Goal: Task Accomplishment & Management: Complete application form

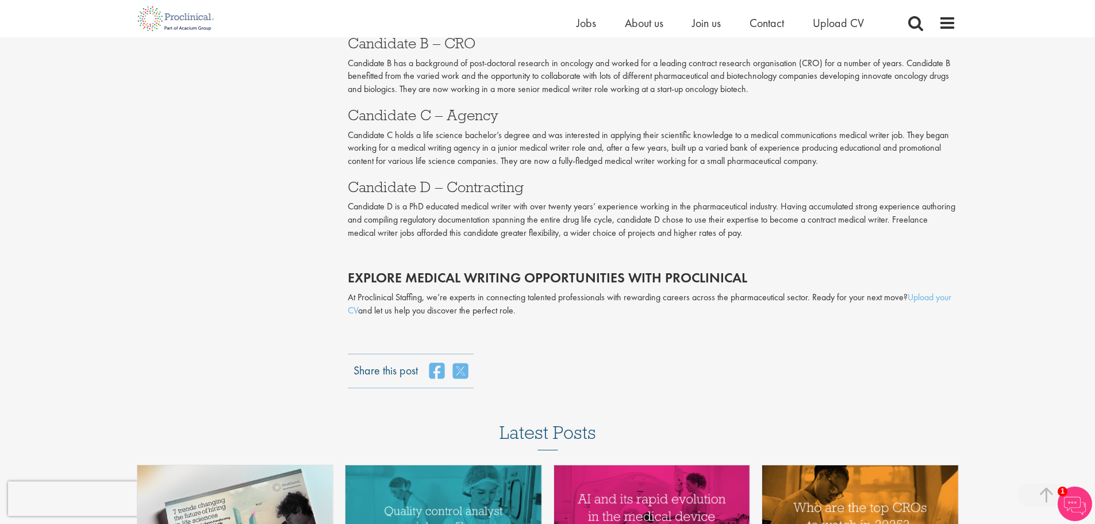
scroll to position [2203, 0]
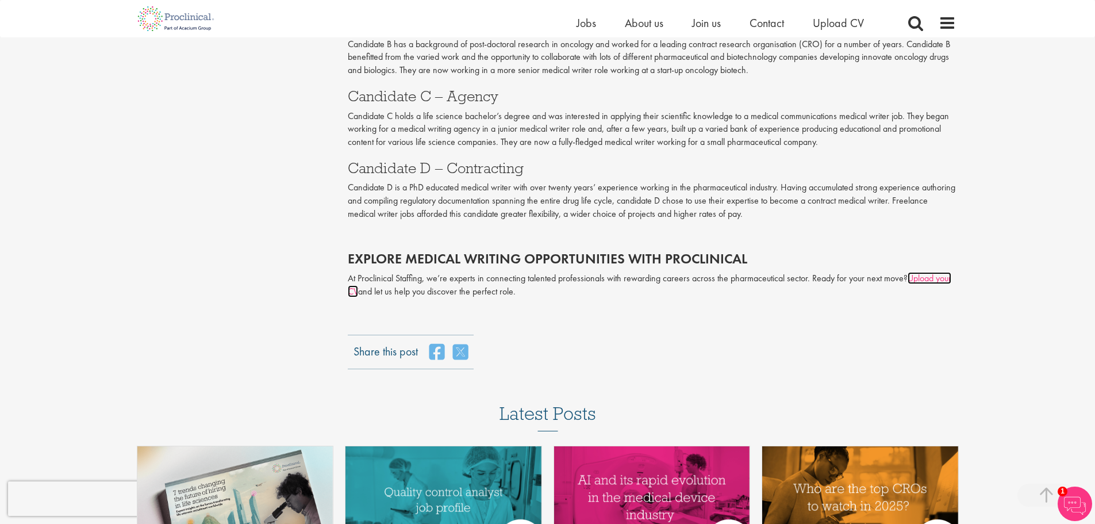
click at [358, 291] on link "Upload your CV" at bounding box center [649, 284] width 603 height 25
click at [853, 20] on span "Upload CV" at bounding box center [838, 23] width 51 height 15
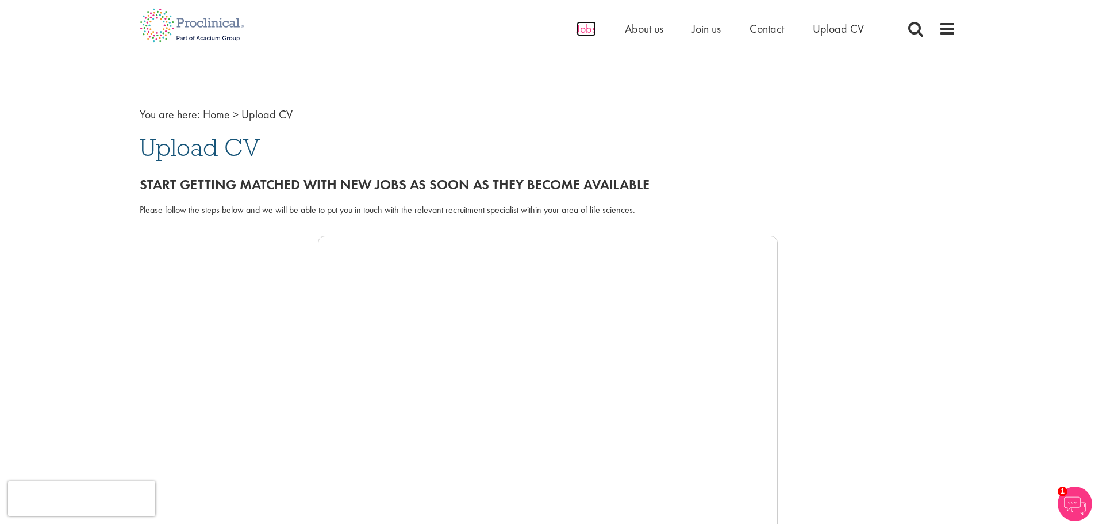
click at [587, 29] on span "Jobs" at bounding box center [586, 28] width 20 height 15
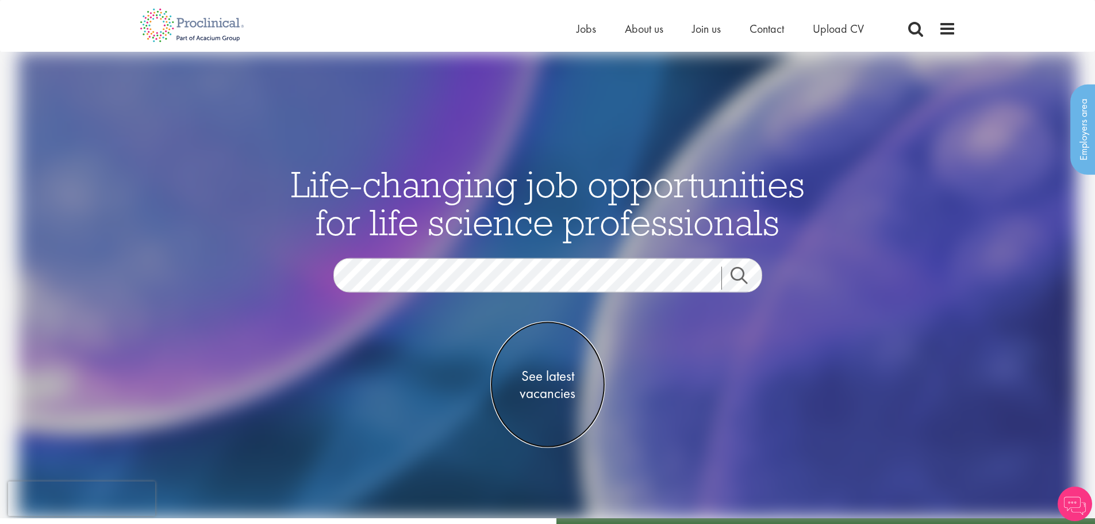
click at [557, 380] on span "See latest vacancies" at bounding box center [547, 384] width 115 height 34
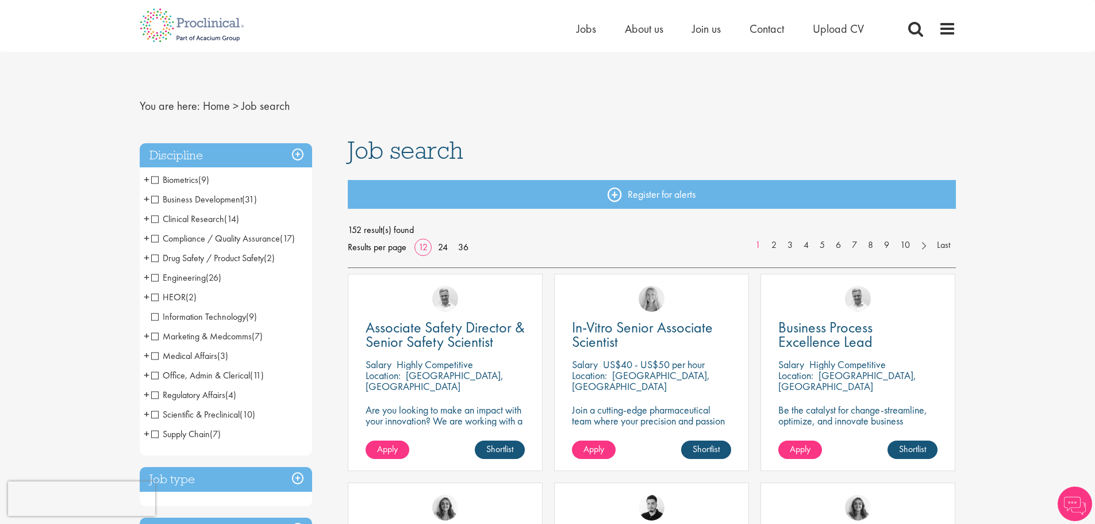
click at [212, 414] on span "Scientific & Preclinical" at bounding box center [195, 414] width 89 height 12
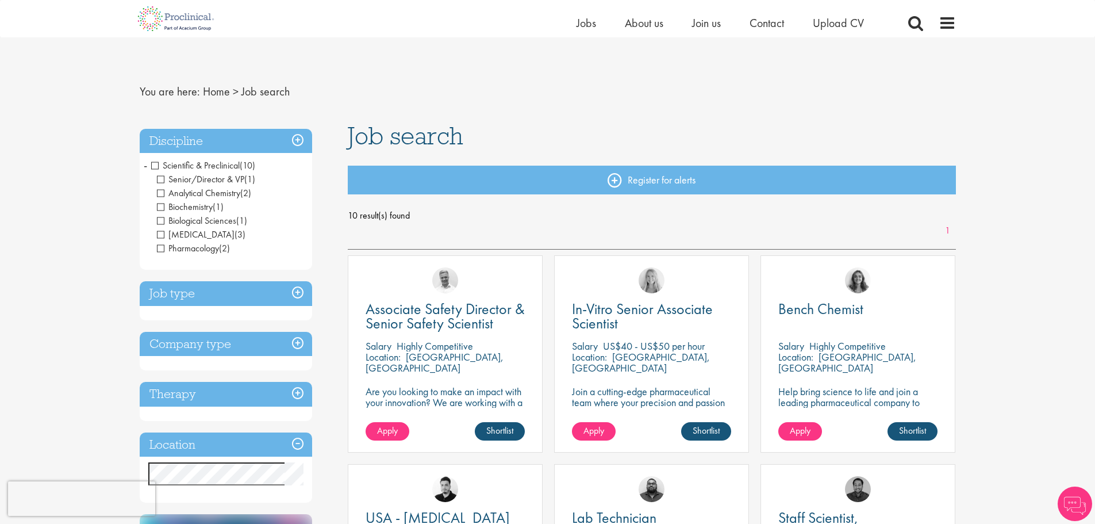
scroll to position [96, 0]
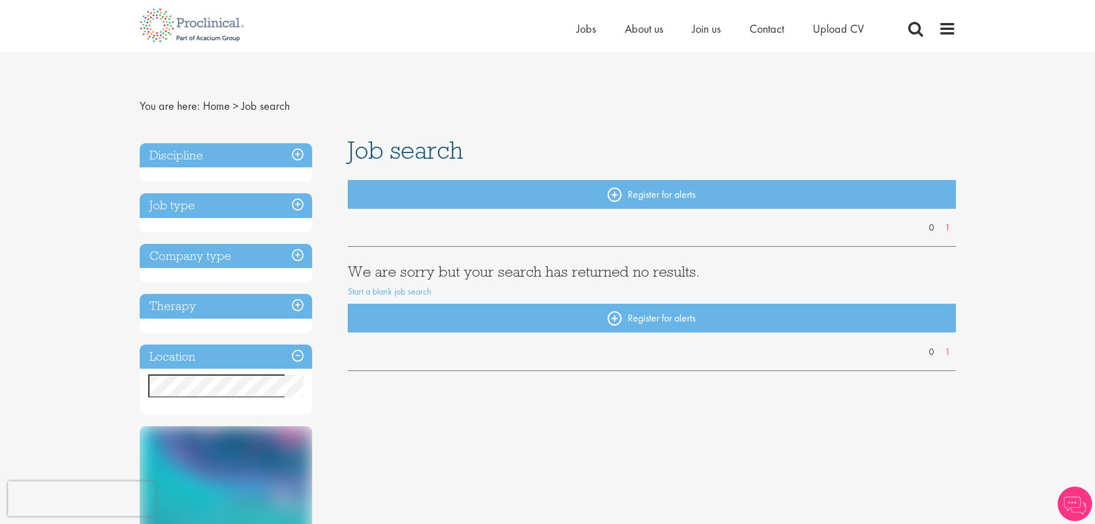
click at [253, 205] on h3 "Job type" at bounding box center [226, 205] width 172 height 25
click at [265, 156] on h3 "Discipline" at bounding box center [226, 155] width 172 height 25
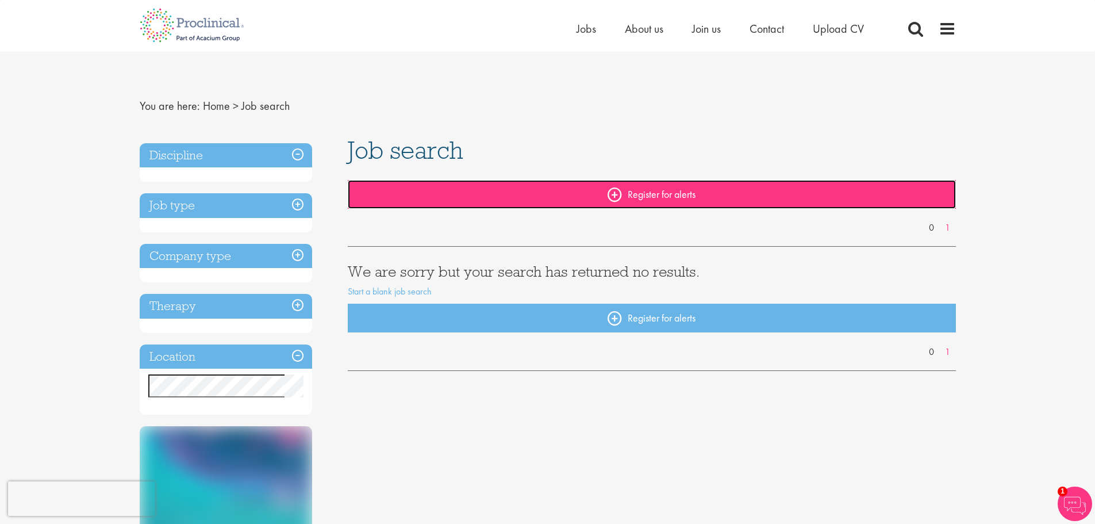
click at [662, 188] on link "Register for alerts" at bounding box center [652, 194] width 608 height 29
